Goal: Find specific page/section: Find specific page/section

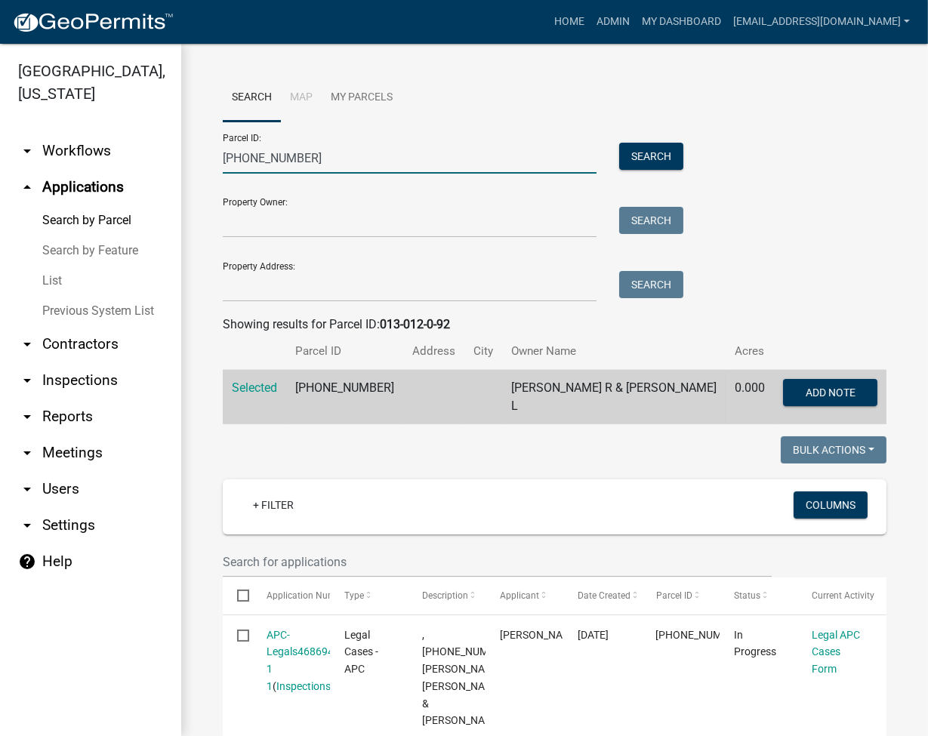
click at [264, 169] on input "[PHONE_NUMBER]" at bounding box center [410, 158] width 374 height 31
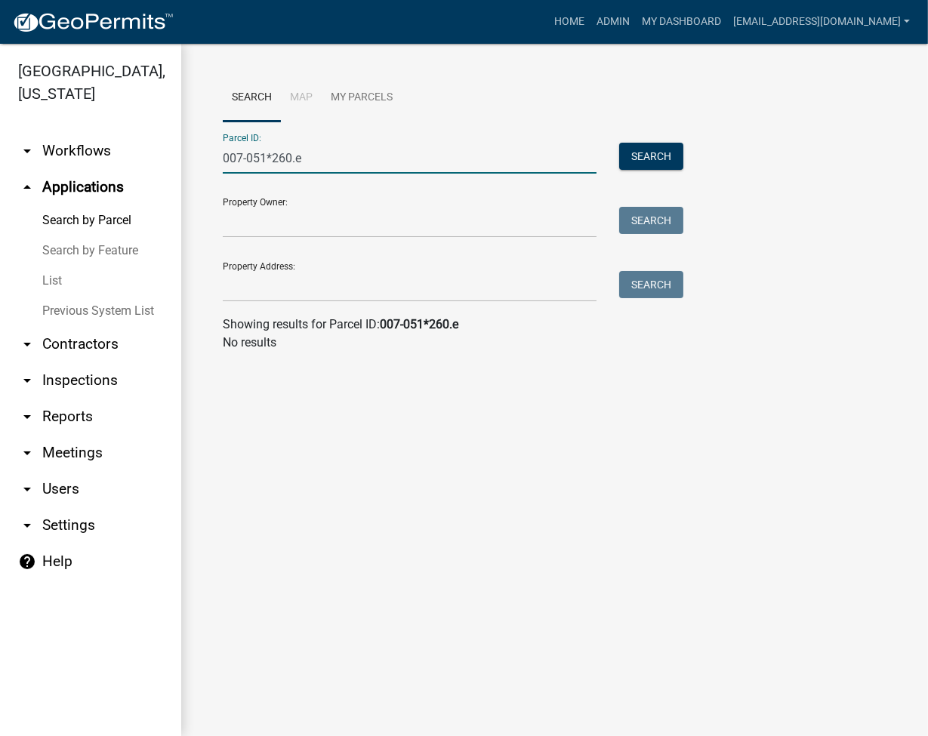
click at [277, 157] on input "007-051*260.e" at bounding box center [410, 158] width 374 height 31
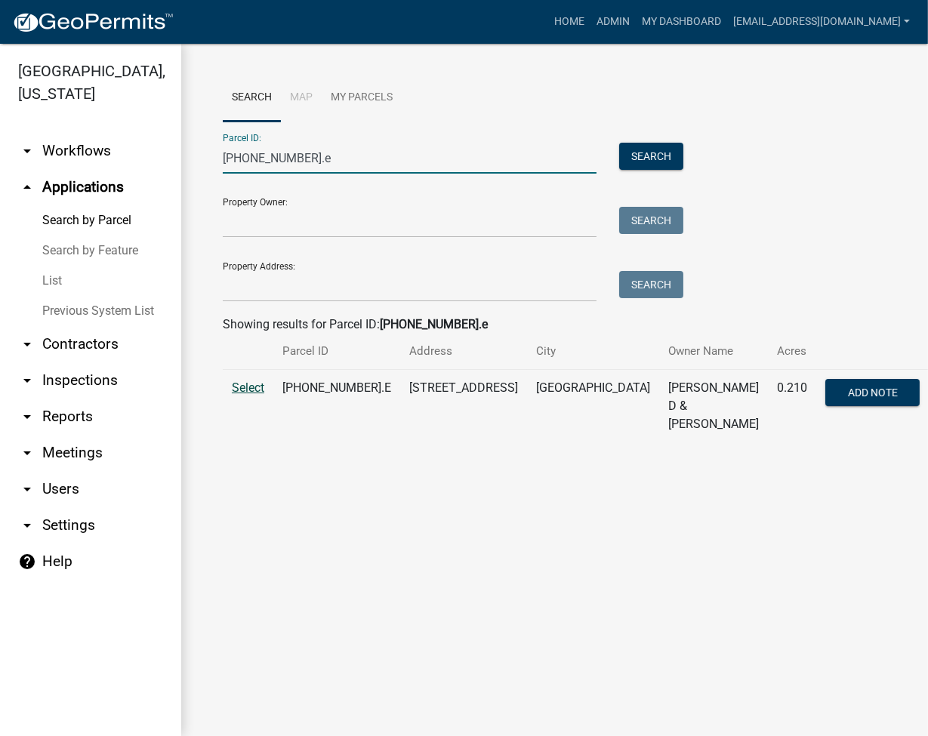
click at [247, 381] on span "Select" at bounding box center [248, 388] width 32 height 14
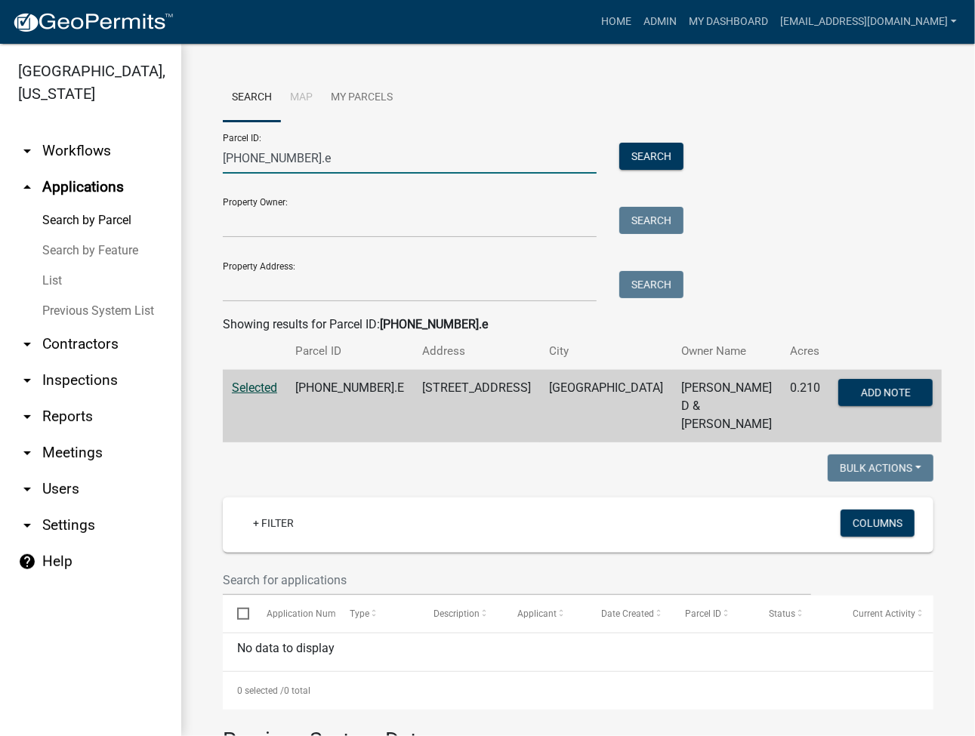
click at [247, 163] on input "[PHONE_NUMBER].e" at bounding box center [410, 158] width 374 height 31
click at [246, 163] on input "[PHONE_NUMBER].e" at bounding box center [410, 158] width 374 height 31
paste input "[PHONE_NUMBER].A"
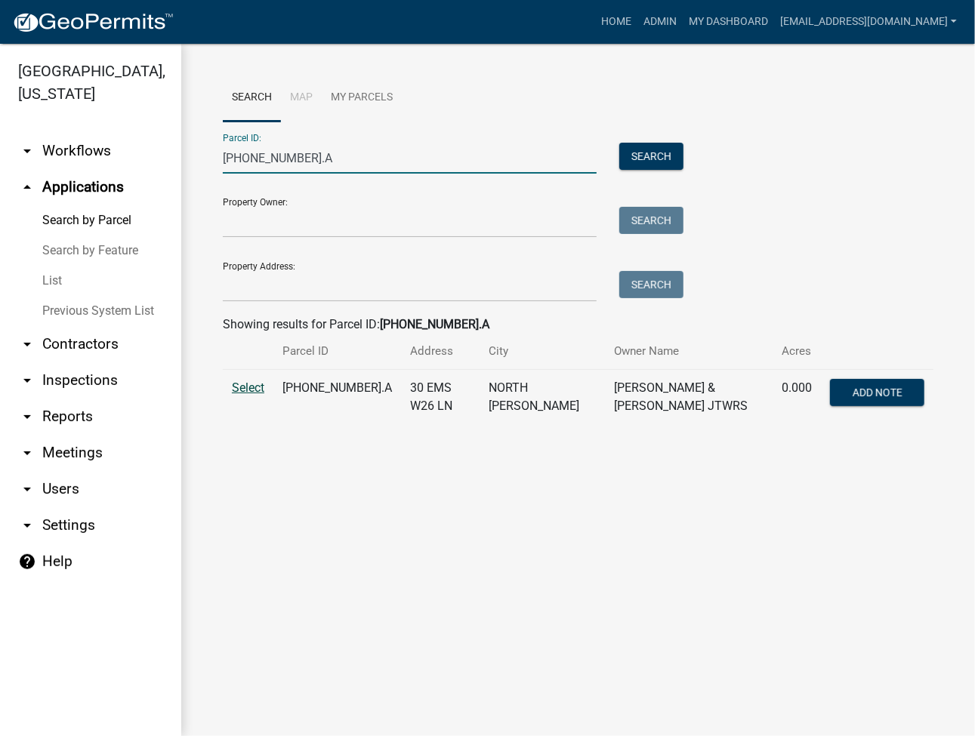
click at [247, 392] on span "Select" at bounding box center [248, 388] width 32 height 14
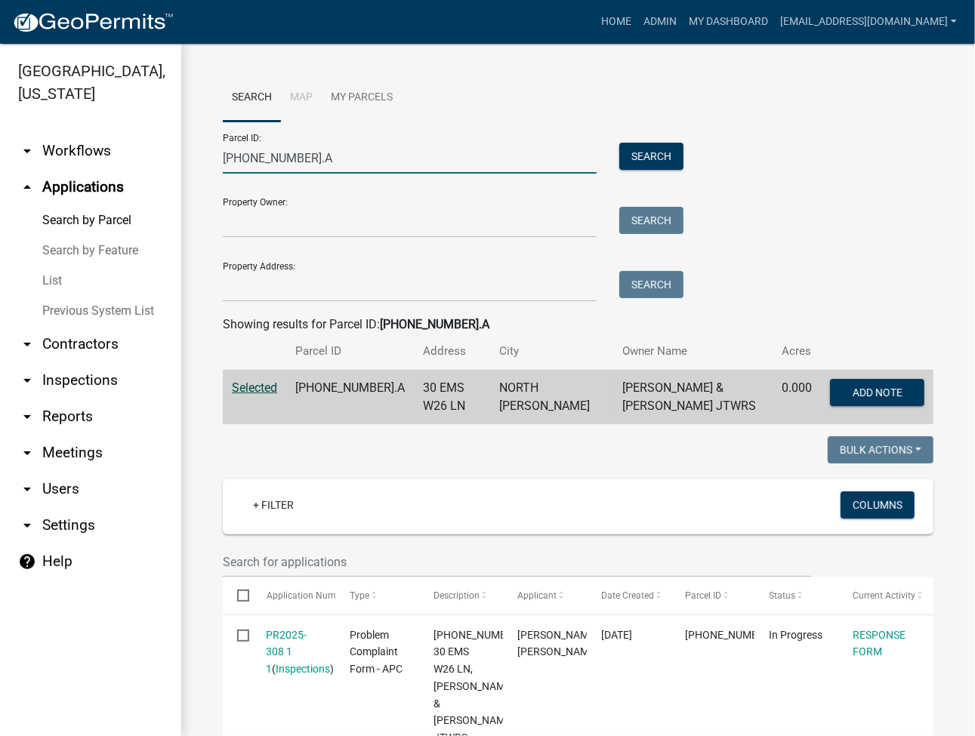
click at [257, 165] on input "[PHONE_NUMBER].A" at bounding box center [410, 158] width 374 height 31
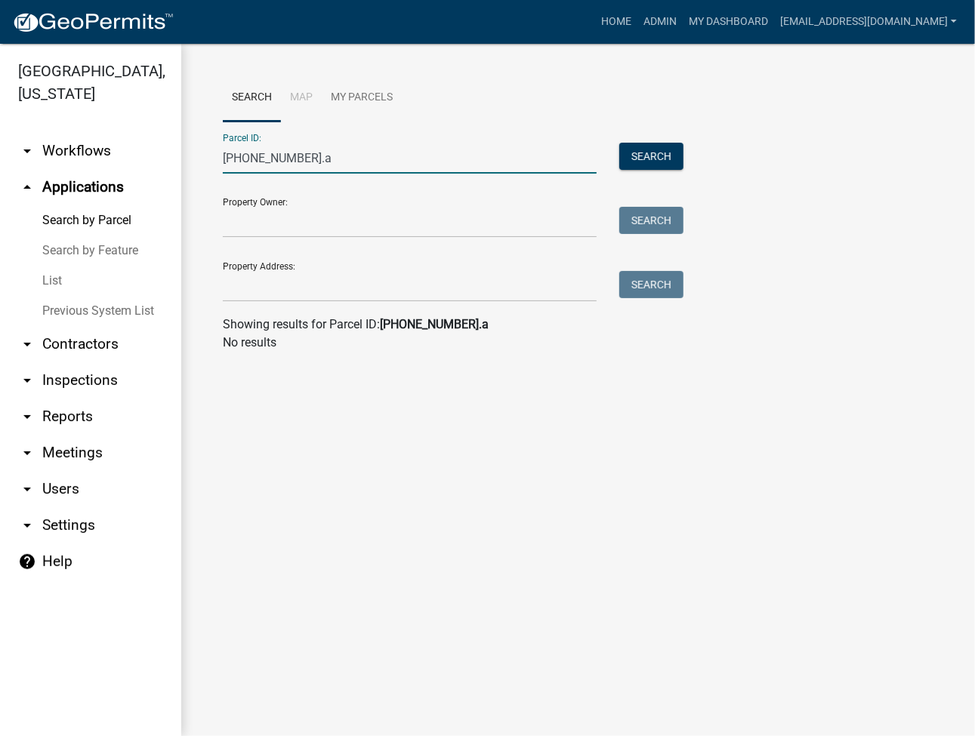
click at [254, 156] on input "[PHONE_NUMBER].a" at bounding box center [410, 158] width 374 height 31
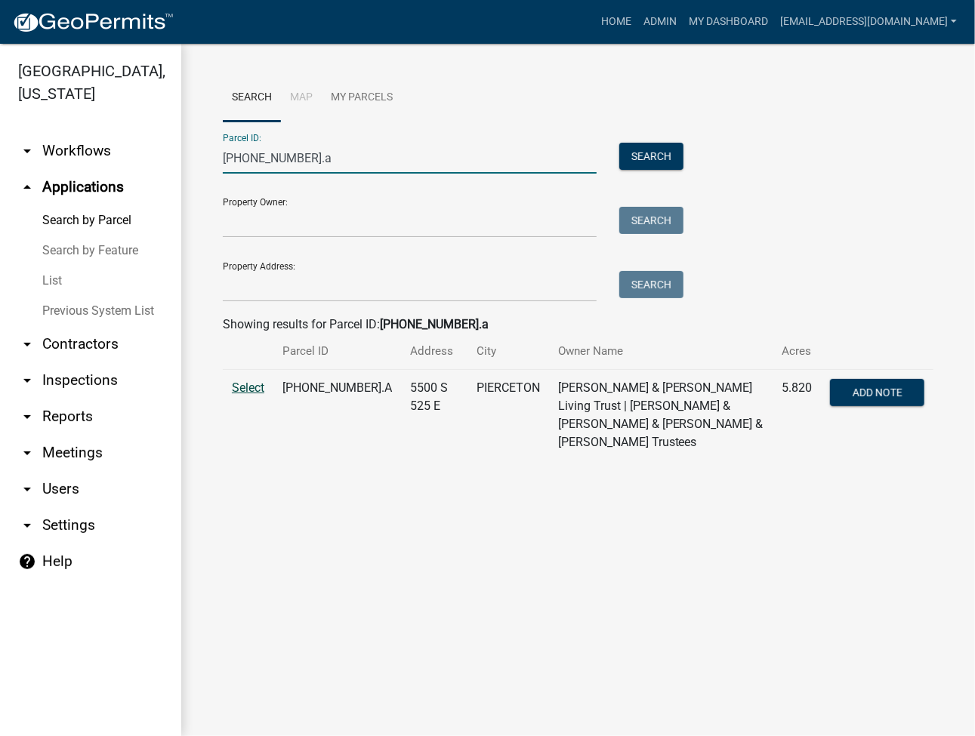
type input "[PHONE_NUMBER].a"
click at [251, 382] on span "Select" at bounding box center [248, 388] width 32 height 14
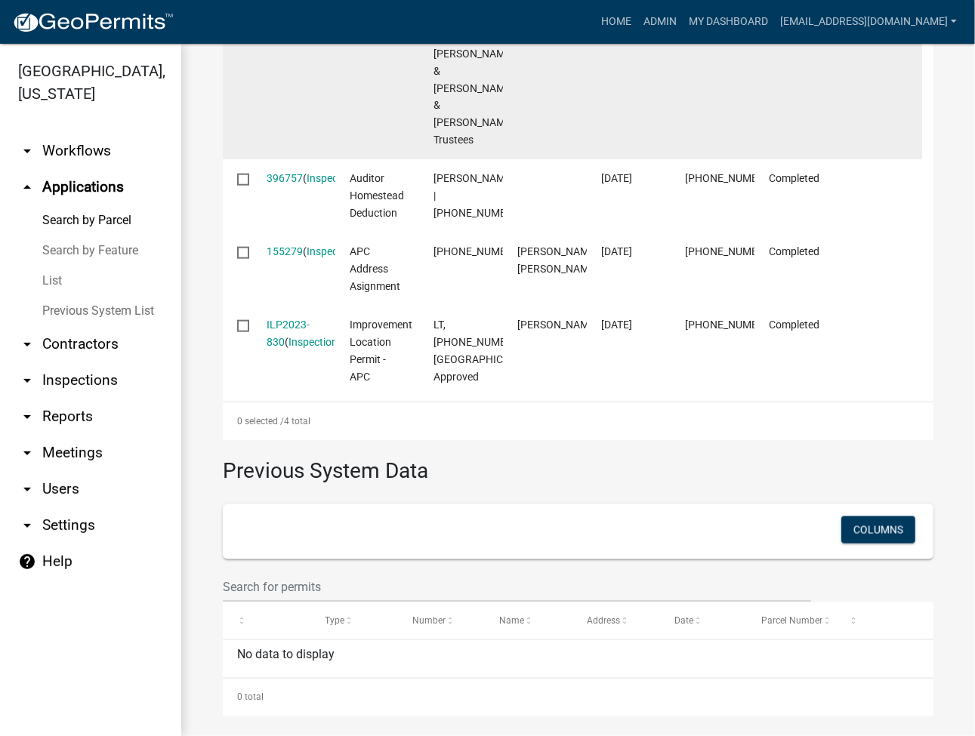
scroll to position [832, 0]
